Goal: Communication & Community: Share content

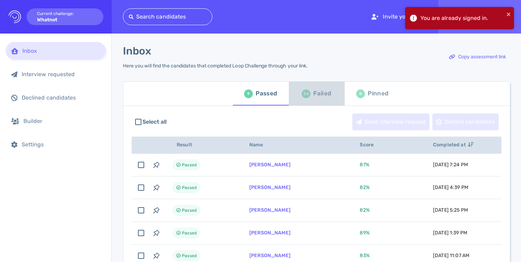
click at [302, 97] on div "26" at bounding box center [306, 93] width 9 height 9
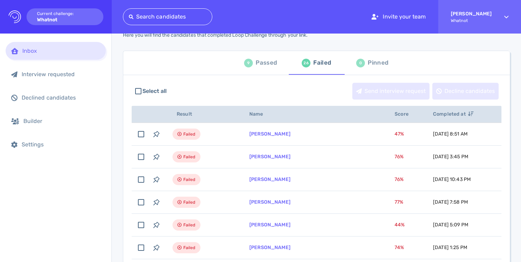
scroll to position [31, 0]
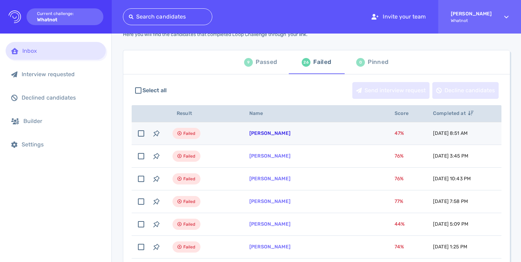
click at [277, 131] on link "Andromida Stewart" at bounding box center [269, 133] width 41 height 6
click at [287, 134] on link "Andromida Stewart" at bounding box center [269, 133] width 41 height 6
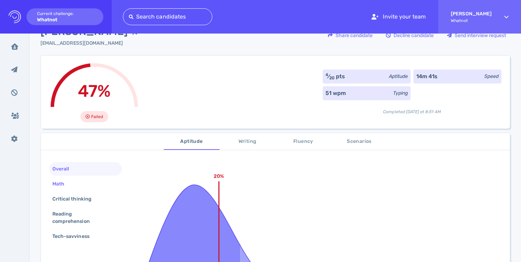
scroll to position [27, 0]
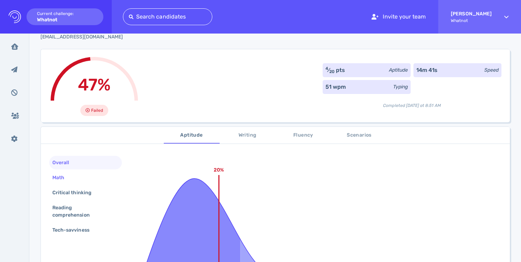
click at [96, 177] on div "Math" at bounding box center [85, 178] width 73 height 14
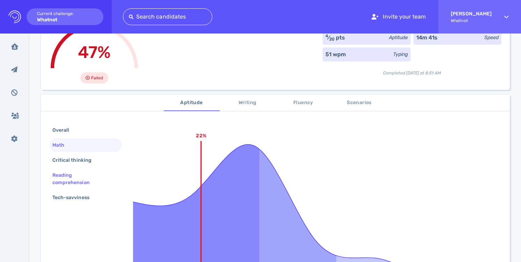
scroll to position [66, 0]
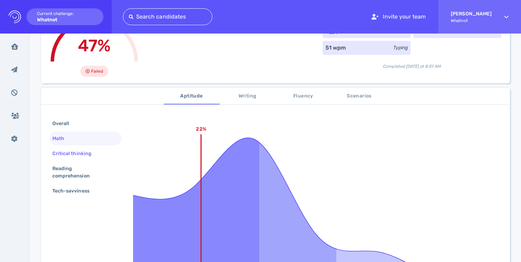
click at [99, 156] on div "Critical thinking" at bounding box center [85, 154] width 73 height 14
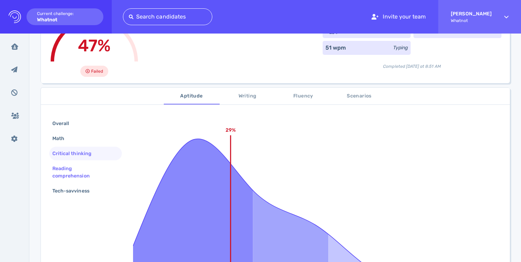
click at [98, 167] on div "Reading comprehension" at bounding box center [83, 171] width 64 height 17
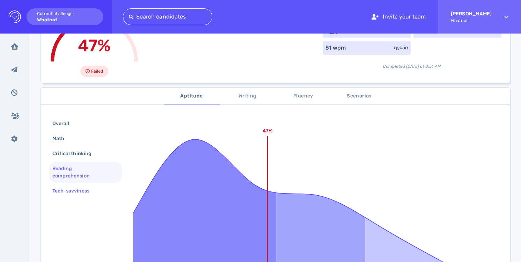
click at [95, 186] on div "Tech-savviness" at bounding box center [74, 191] width 47 height 10
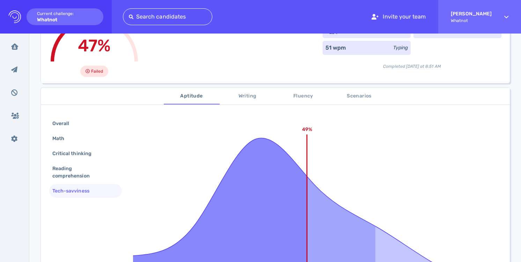
click at [251, 92] on span "Writing" at bounding box center [247, 96] width 47 height 9
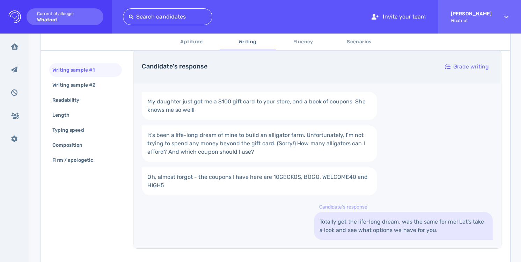
scroll to position [130, 0]
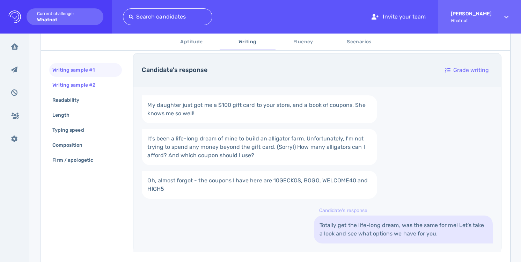
click at [116, 83] on div "Writing sample #2" at bounding box center [85, 85] width 73 height 14
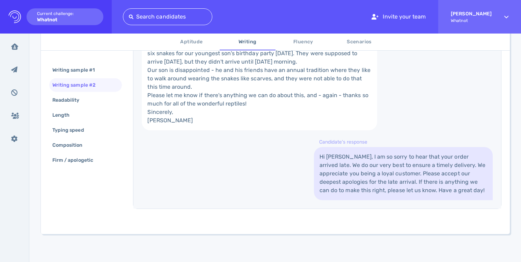
scroll to position [264, 0]
click at [107, 98] on div "Readability" at bounding box center [85, 100] width 73 height 14
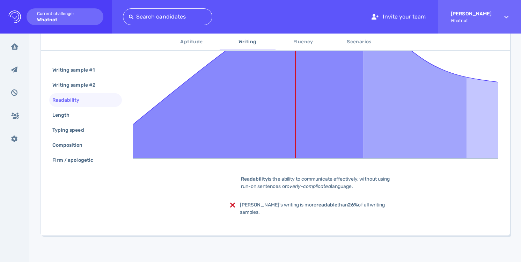
scroll to position [200, 0]
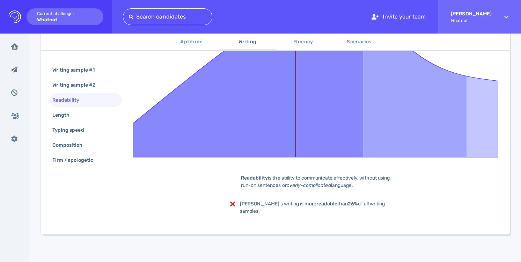
click at [98, 153] on div "Writing sample #1 Writing sample #2 Readability Length Typing speed Composition…" at bounding box center [85, 115] width 73 height 105
click at [311, 43] on span "Fluency" at bounding box center [303, 42] width 47 height 9
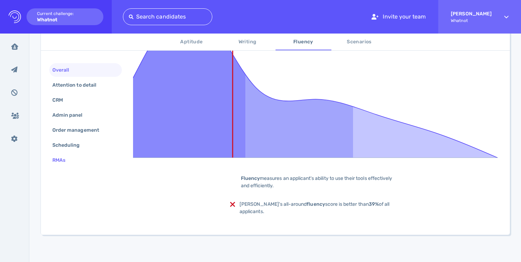
click at [63, 156] on div "RMAs" at bounding box center [62, 160] width 23 height 10
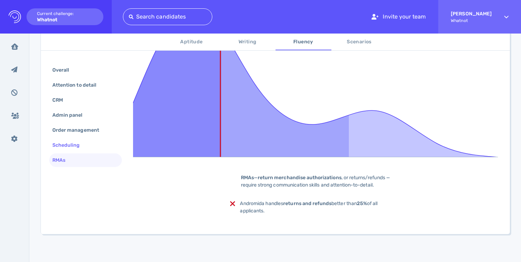
click at [69, 144] on div "Scheduling" at bounding box center [69, 145] width 37 height 10
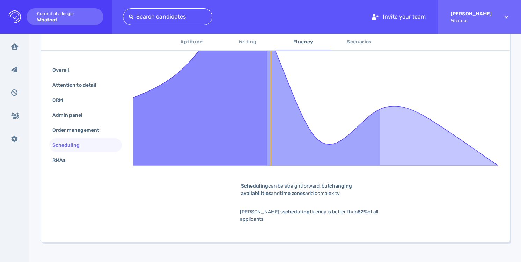
scroll to position [176, 0]
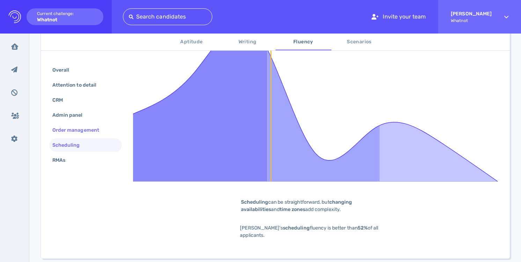
click at [82, 133] on div "Order management" at bounding box center [79, 130] width 57 height 10
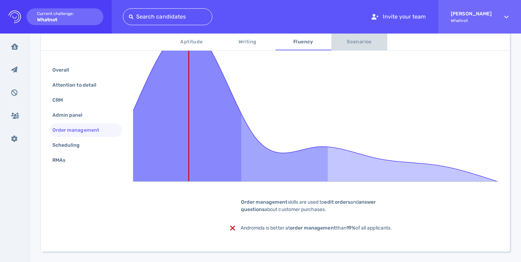
click at [353, 38] on span "Scenarios" at bounding box center [359, 42] width 47 height 9
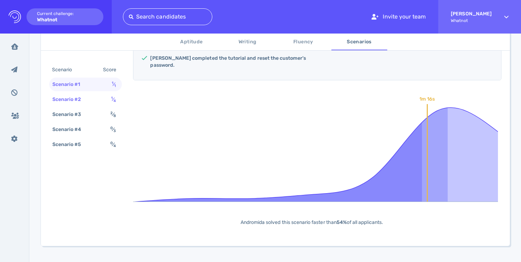
click at [103, 104] on div "Scenario #2 1 ⁄ 4" at bounding box center [85, 100] width 73 height 14
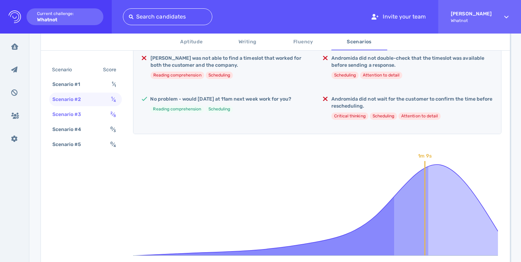
click at [100, 114] on div "Scenario #3 2 ⁄ 8" at bounding box center [85, 115] width 73 height 14
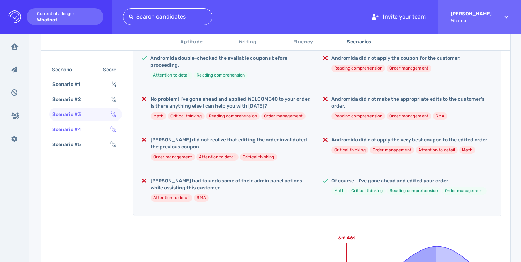
click at [95, 126] on div "Scenario #4 0 ⁄ 3" at bounding box center [85, 130] width 73 height 14
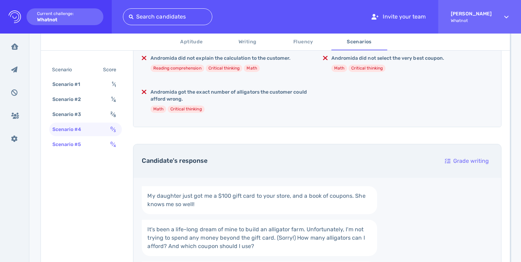
click at [95, 141] on div "Scenario #5 0 ⁄ 4" at bounding box center [85, 145] width 73 height 14
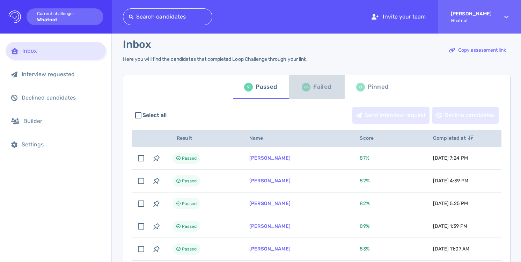
click at [306, 93] on div "26 Failed" at bounding box center [316, 87] width 29 height 20
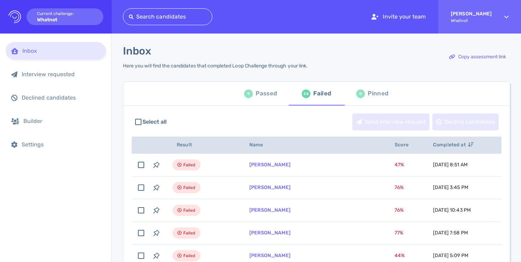
click at [252, 96] on div "9 Passed" at bounding box center [260, 94] width 33 height 20
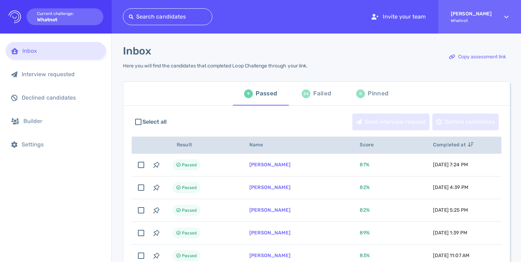
click at [321, 96] on div "Failed" at bounding box center [322, 93] width 18 height 10
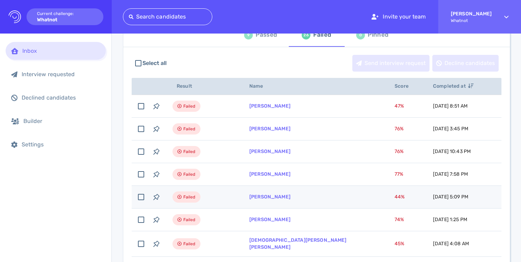
scroll to position [79, 0]
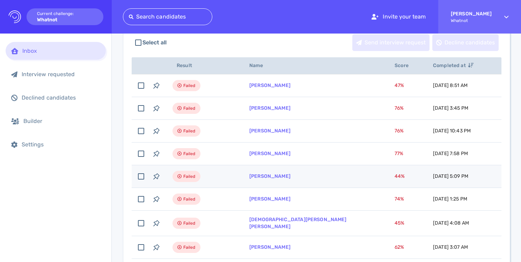
click at [395, 174] on span "44 %" at bounding box center [400, 176] width 10 height 6
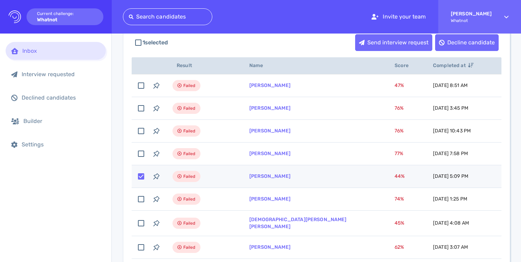
click at [395, 176] on span "44 %" at bounding box center [400, 176] width 10 height 6
checkbox input "false"
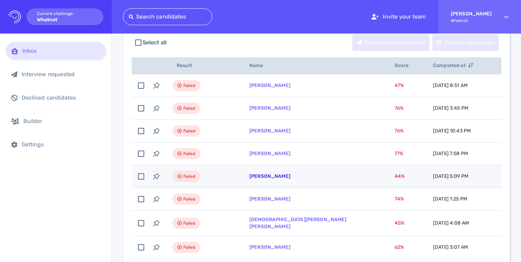
click at [279, 178] on link "[PERSON_NAME]" at bounding box center [269, 176] width 41 height 6
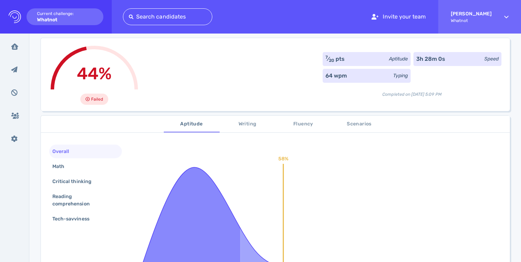
scroll to position [39, 0]
click at [89, 169] on div "Math" at bounding box center [85, 166] width 73 height 14
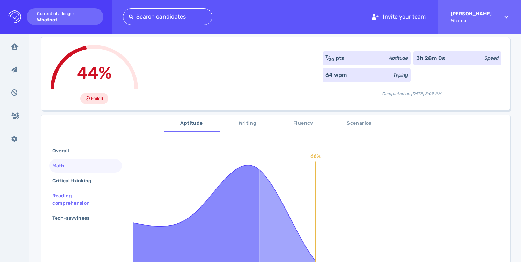
drag, startPoint x: 86, startPoint y: 184, endPoint x: 86, endPoint y: 189, distance: 4.9
click at [86, 184] on div "Critical thinking" at bounding box center [75, 181] width 49 height 10
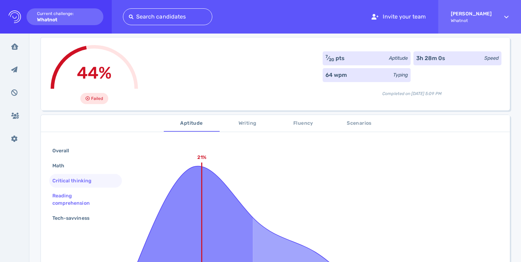
click at [90, 198] on div "Reading comprehension" at bounding box center [83, 199] width 64 height 17
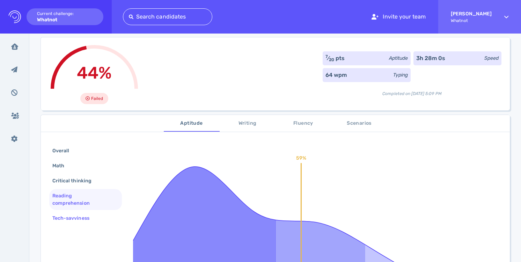
click at [90, 213] on div "Tech-savviness" at bounding box center [74, 218] width 47 height 10
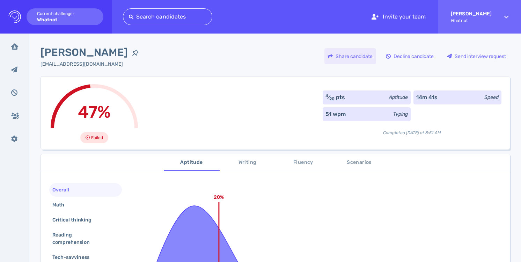
click at [355, 58] on div "Share candidate" at bounding box center [350, 56] width 52 height 16
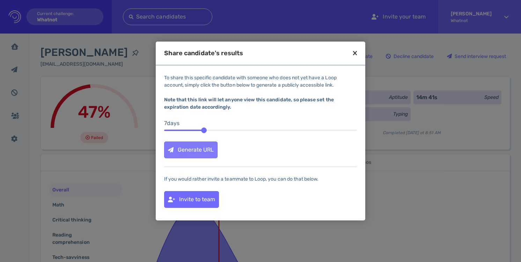
click at [208, 151] on div "Generate URL" at bounding box center [190, 150] width 53 height 16
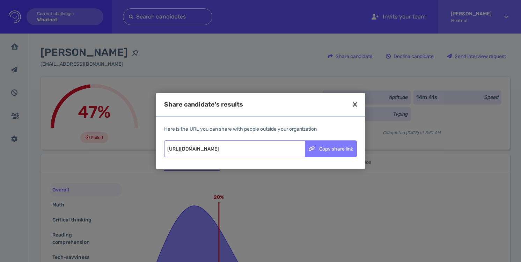
click at [343, 148] on div "Copy share link" at bounding box center [330, 149] width 51 height 16
